Goal: Task Accomplishment & Management: Use online tool/utility

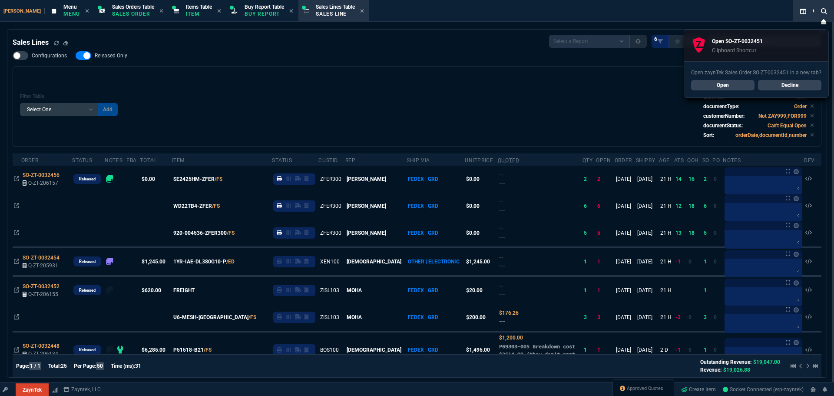
select select "9: OCAM"
select select
click at [733, 90] on link "Open" at bounding box center [722, 85] width 63 height 10
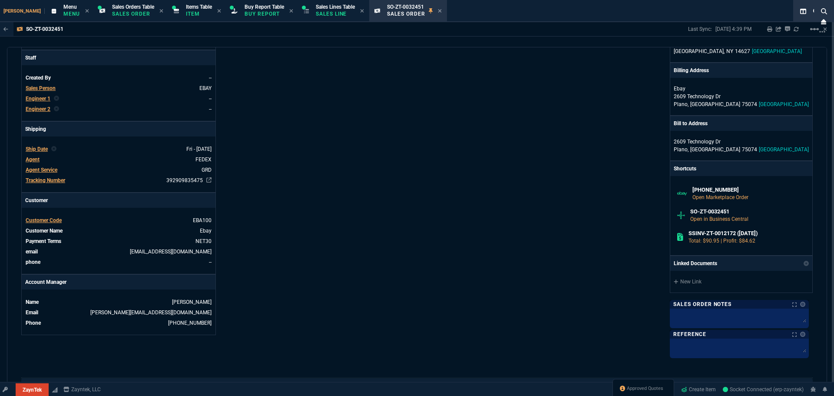
scroll to position [316, 0]
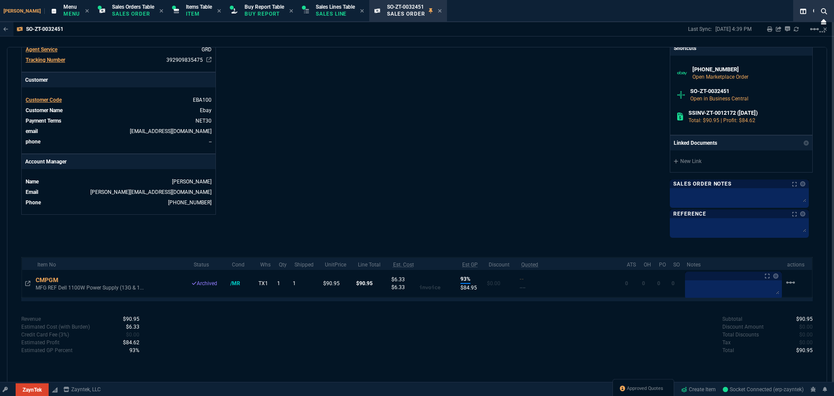
click at [455, 132] on div "ZaynTek, LLC [STREET_ADDRESS] Share Link Tiny oneOnOne chat SEND [PERSON_NAME] …" at bounding box center [615, 0] width 396 height 471
click at [370, 92] on div "Info Number SO-ZT-0032451 External ID [PHONE_NUMBER] id 7332CDE5-9F8A-F011-B419…" at bounding box center [219, 0] width 396 height 471
click at [299, 99] on div "Info Number SO-ZT-0032451 External ID [PHONE_NUMBER] id 7332CDE5-9F8A-F011-B419…" at bounding box center [219, 0] width 396 height 471
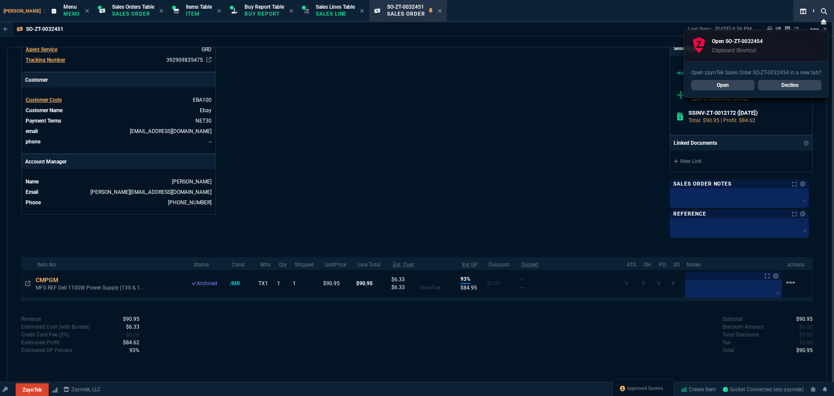
click at [451, 139] on div "ZaynTek, LLC [STREET_ADDRESS] Share Link Tiny oneOnOne chat SEND [PERSON_NAME] …" at bounding box center [615, 0] width 396 height 471
click at [732, 87] on link "Open" at bounding box center [722, 85] width 63 height 10
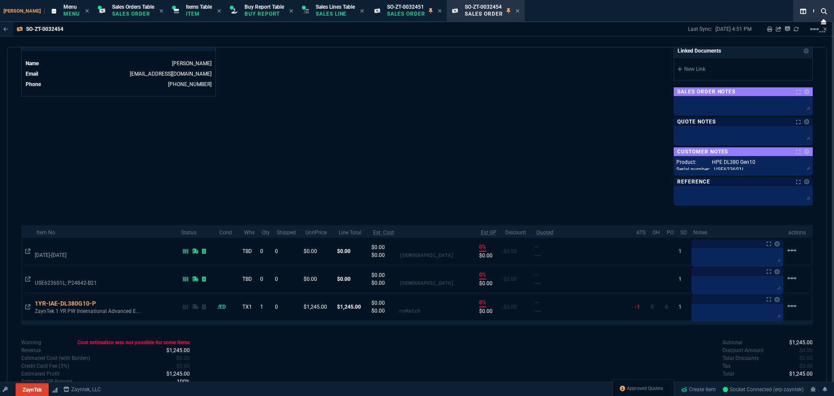
scroll to position [447, 0]
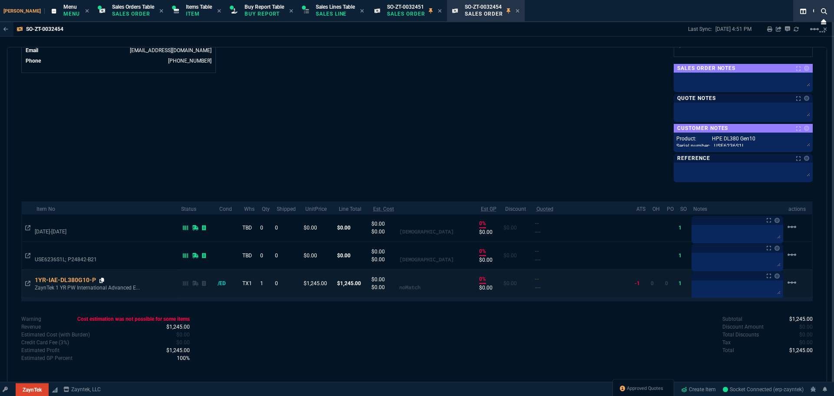
click at [102, 281] on icon at bounding box center [101, 279] width 5 height 5
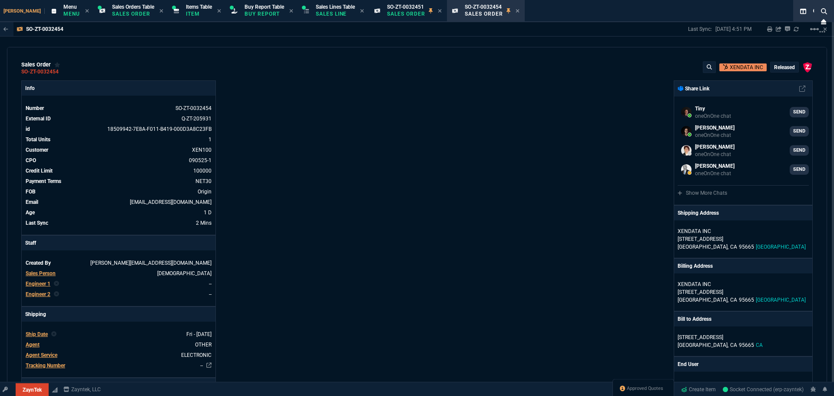
select select "9: OCAM"
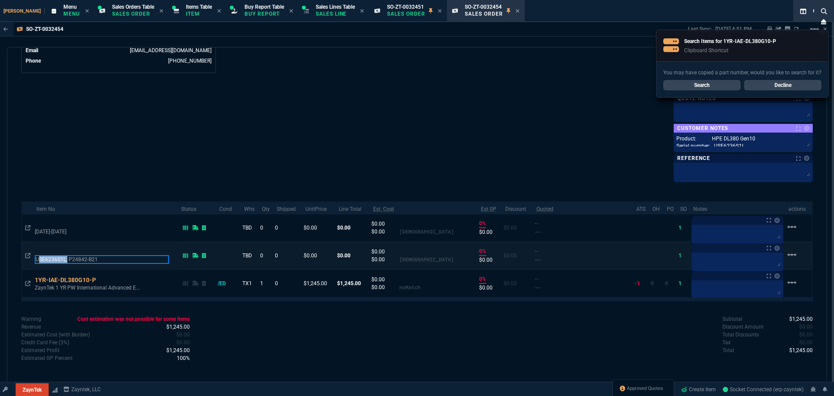
drag, startPoint x: 36, startPoint y: 260, endPoint x: 66, endPoint y: 258, distance: 29.1
click at [66, 258] on p "USE6236S1L; P24842-B21" at bounding box center [102, 259] width 134 height 9
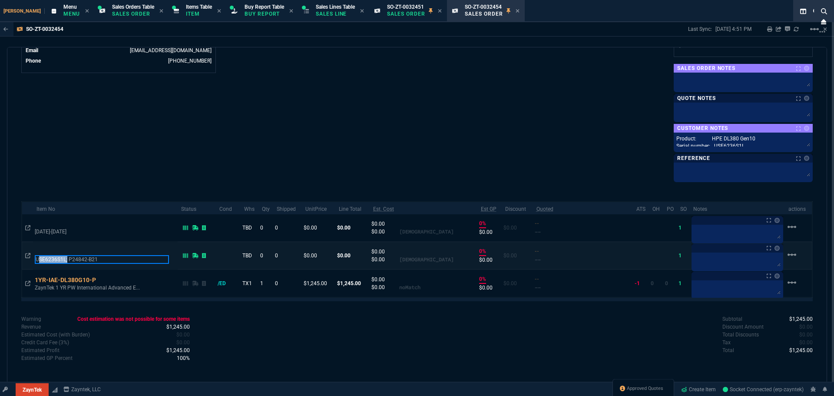
copy p "USE6236S1L; P24842-B21"
